Goal: Information Seeking & Learning: Learn about a topic

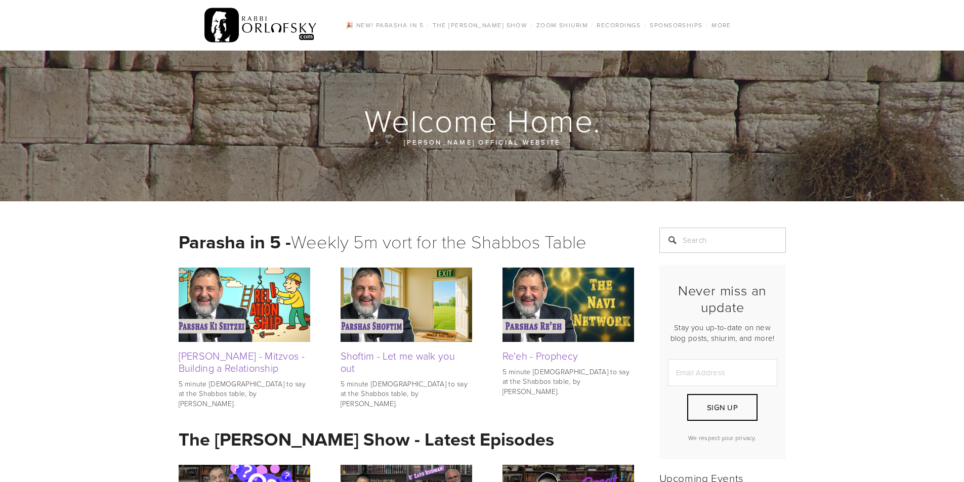
scroll to position [2630, 0]
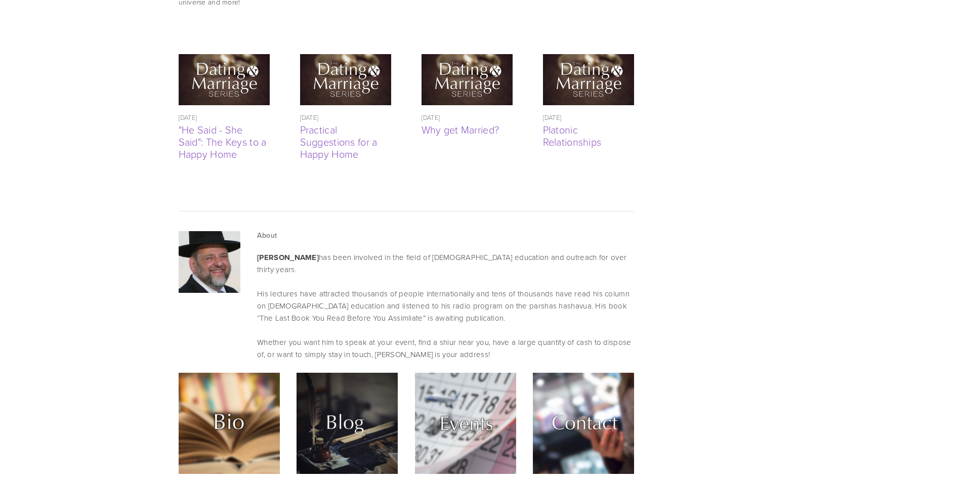
click at [468, 373] on img at bounding box center [465, 423] width 101 height 101
click at [308, 373] on img at bounding box center [346, 423] width 101 height 101
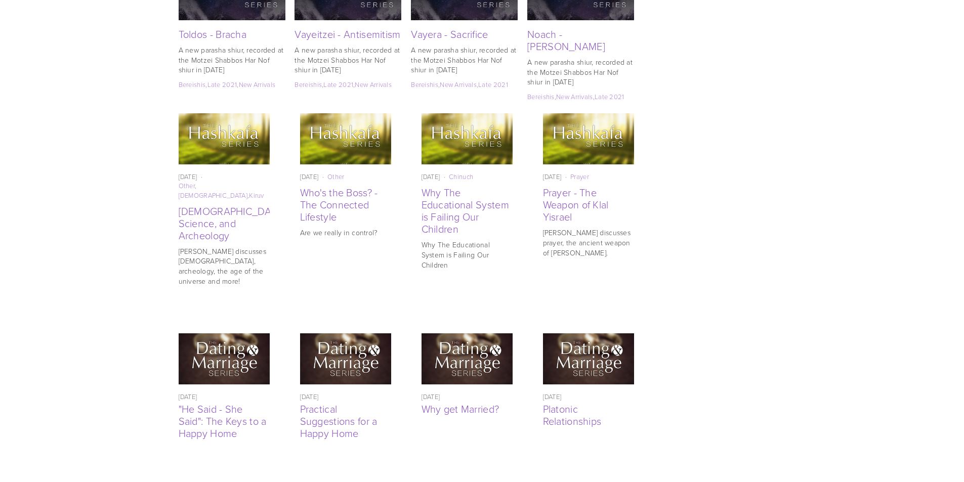
scroll to position [2478, 0]
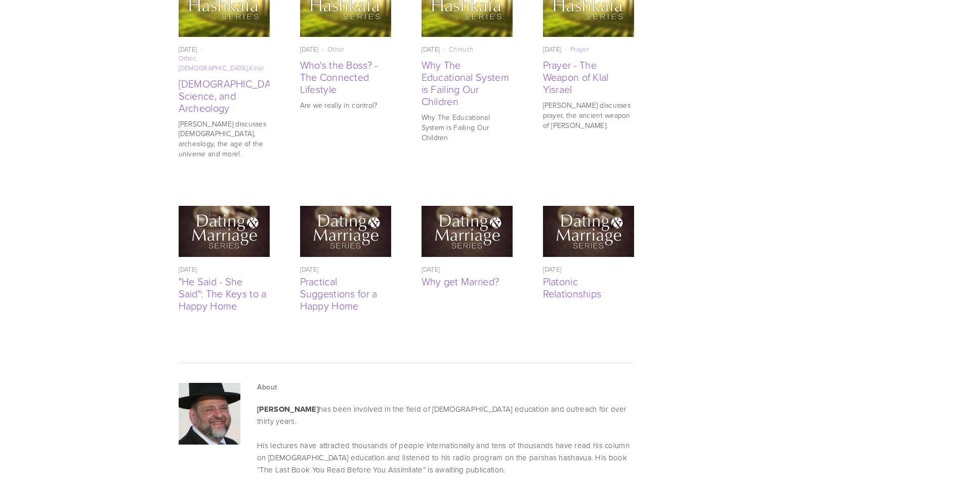
click at [355, 186] on img at bounding box center [345, 231] width 91 height 91
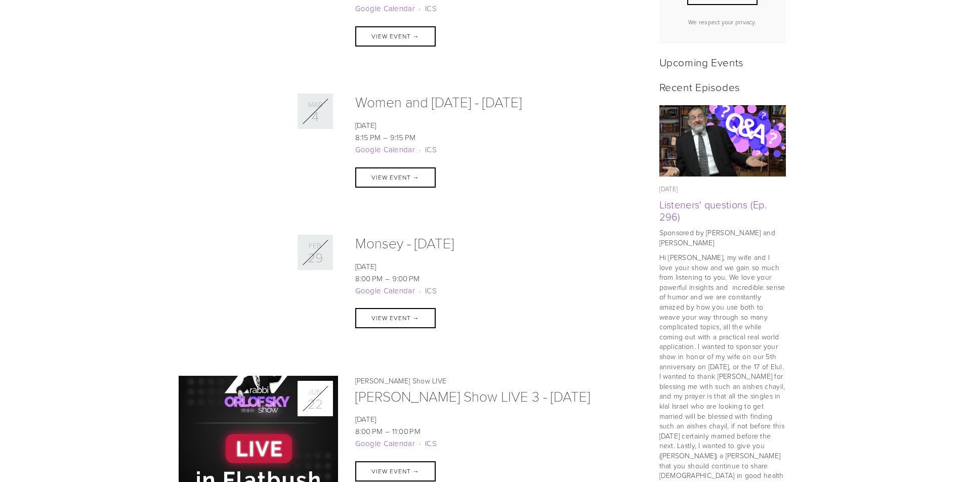
scroll to position [759, 0]
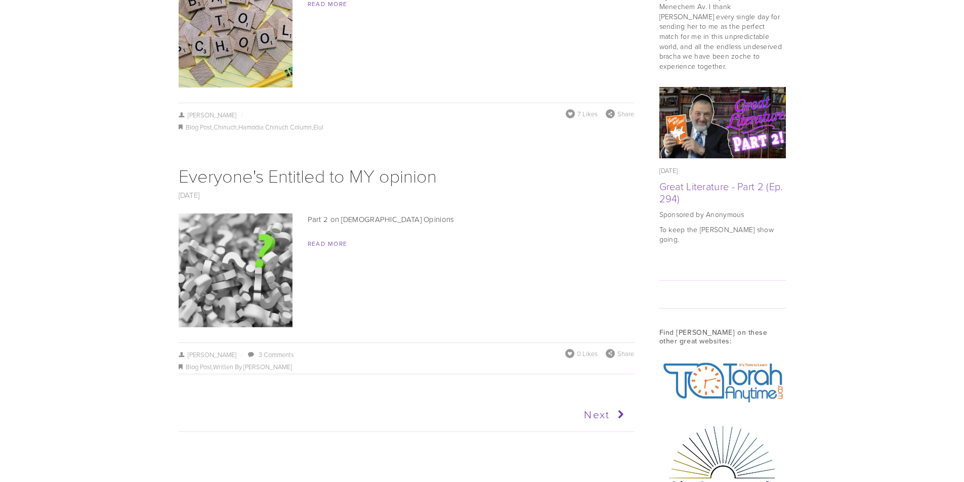
scroll to position [1113, 0]
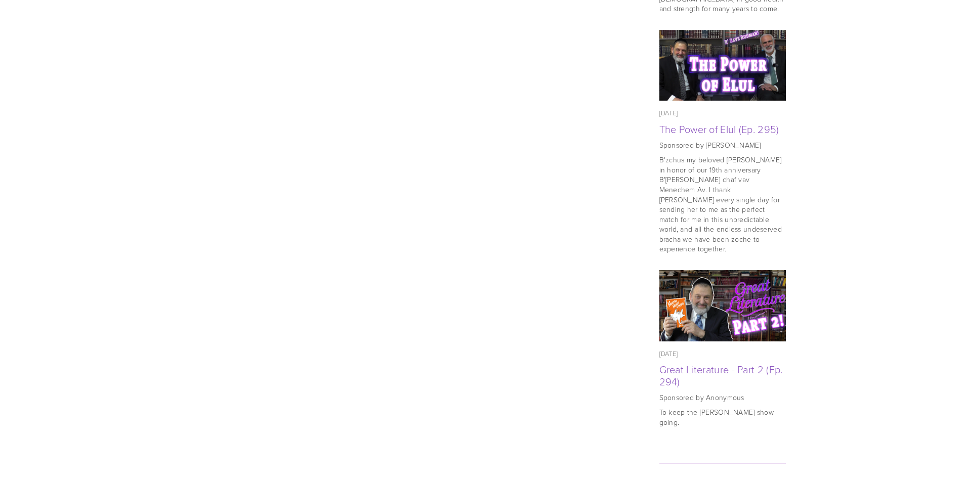
scroll to position [910, 0]
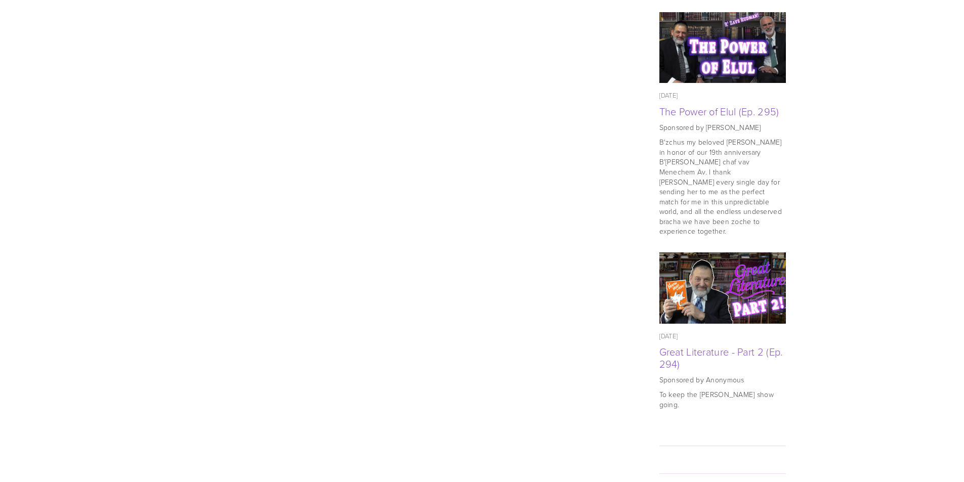
click at [28, 179] on div "All Dating Shalom Bayis Relationships Other May 04, 2017 Practical Suggestions …" at bounding box center [482, 102] width 964 height 1623
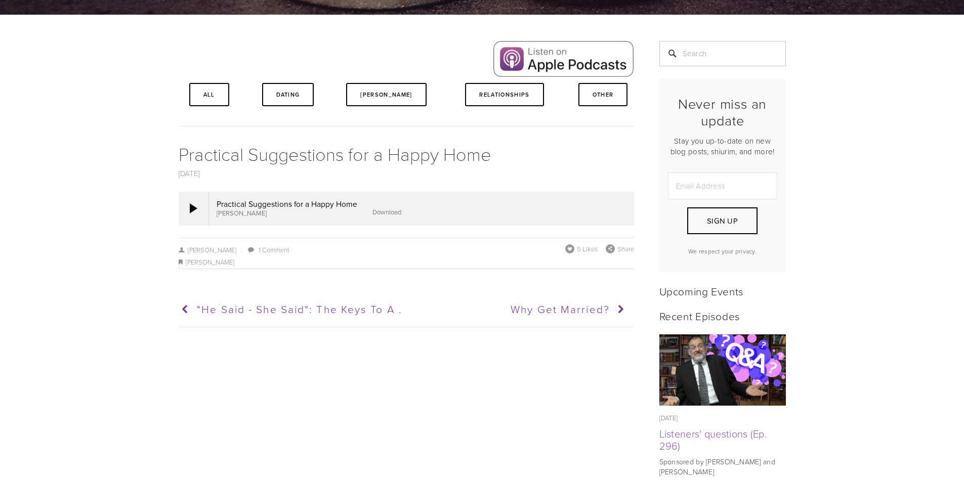
scroll to position [101, 0]
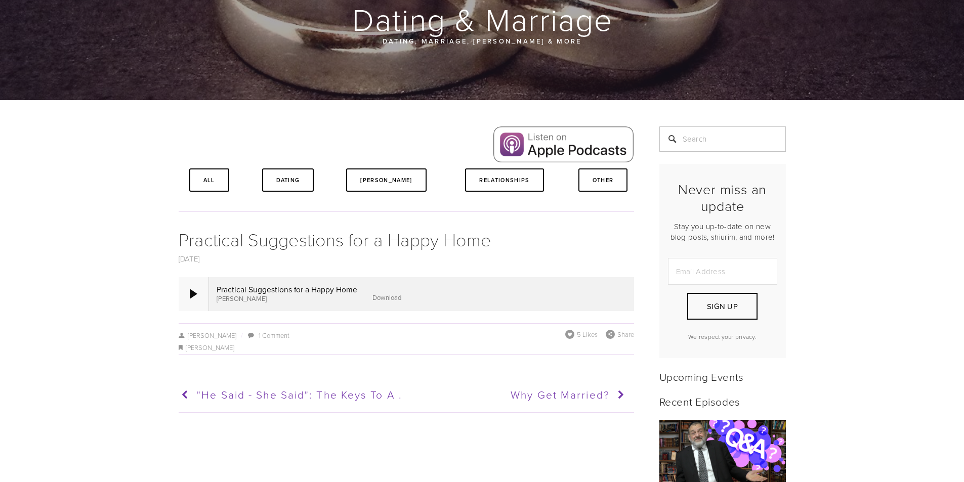
click at [190, 296] on div at bounding box center [194, 294] width 8 height 10
click at [191, 300] on div at bounding box center [194, 293] width 30 height 33
click at [194, 298] on div at bounding box center [194, 294] width 8 height 10
drag, startPoint x: 245, startPoint y: 294, endPoint x: 239, endPoint y: 294, distance: 6.6
click at [192, 299] on div at bounding box center [194, 294] width 8 height 10
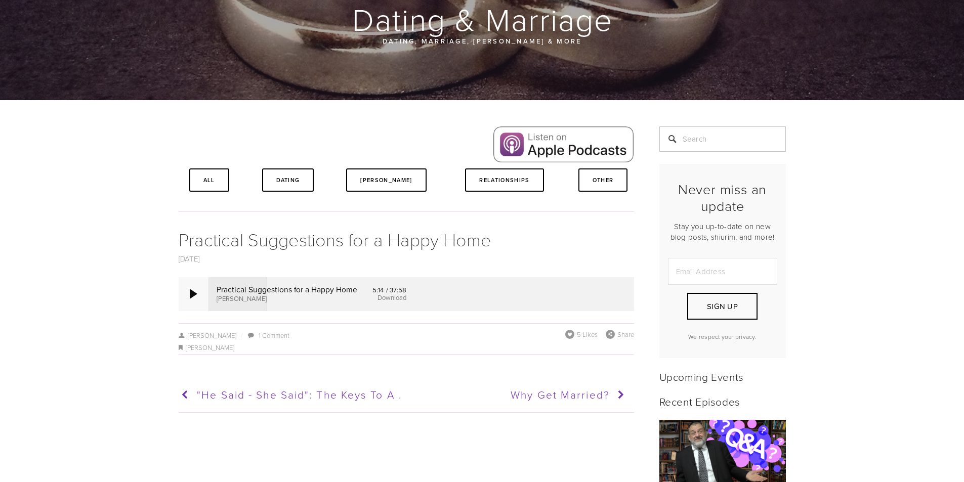
click at [192, 299] on div at bounding box center [194, 294] width 8 height 10
drag, startPoint x: 270, startPoint y: 297, endPoint x: 263, endPoint y: 297, distance: 7.1
click at [179, 295] on div at bounding box center [194, 293] width 30 height 33
click at [190, 297] on div at bounding box center [194, 294] width 8 height 10
click at [188, 294] on div at bounding box center [194, 293] width 30 height 33
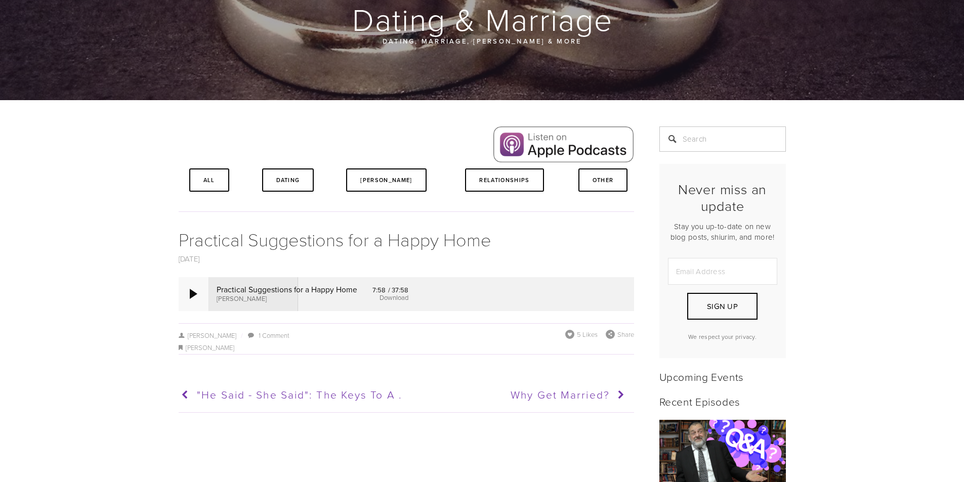
click at [193, 304] on div at bounding box center [194, 293] width 30 height 33
drag, startPoint x: 518, startPoint y: 297, endPoint x: 281, endPoint y: 284, distance: 238.1
drag, startPoint x: 437, startPoint y: 295, endPoint x: 427, endPoint y: 294, distance: 9.6
click at [200, 298] on div at bounding box center [194, 293] width 30 height 33
click at [201, 289] on div at bounding box center [194, 293] width 30 height 33
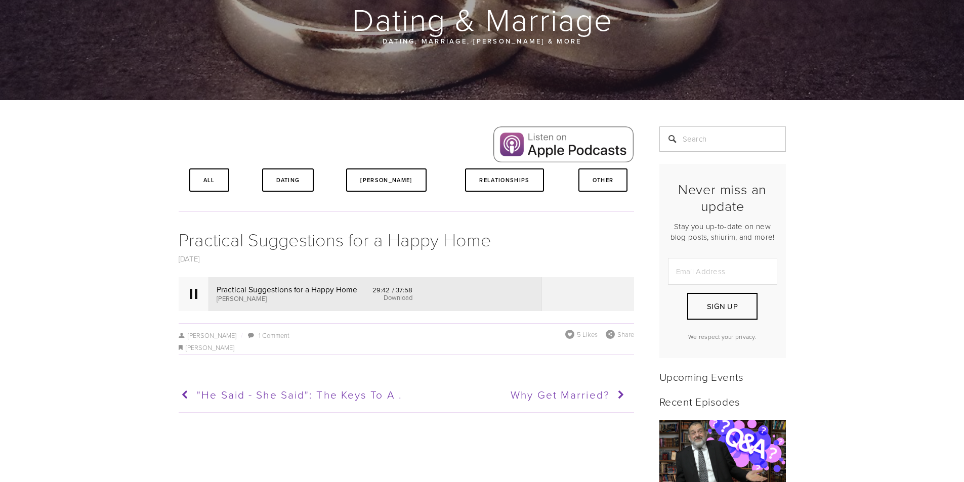
click at [201, 299] on div at bounding box center [194, 293] width 30 height 33
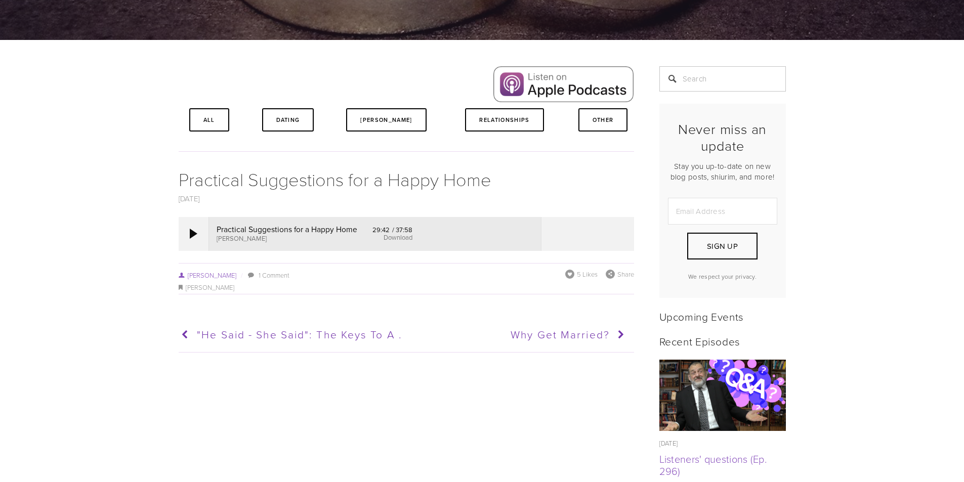
scroll to position [405, 0]
